Goal: Find specific page/section: Find specific page/section

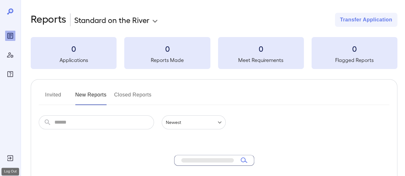
click at [7, 160] on icon "Log Out" at bounding box center [10, 158] width 8 height 8
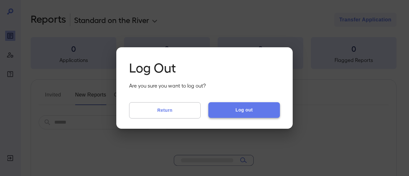
click at [238, 108] on button "Log out" at bounding box center [244, 109] width 72 height 15
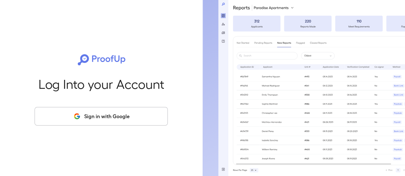
click at [107, 114] on button "Sign in with Google" at bounding box center [101, 116] width 133 height 19
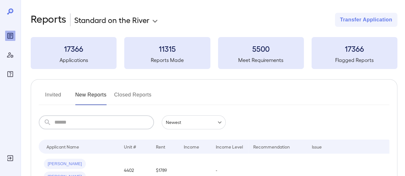
click at [94, 126] on input "text" at bounding box center [103, 122] width 99 height 14
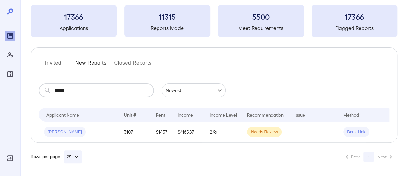
scroll to position [36, 0]
type input "******"
click at [116, 122] on td "[PERSON_NAME]" at bounding box center [79, 132] width 80 height 21
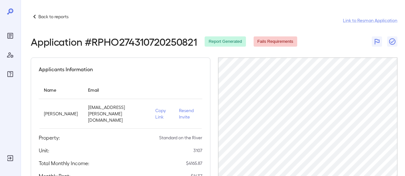
scroll to position [64, 0]
